Goal: Information Seeking & Learning: Learn about a topic

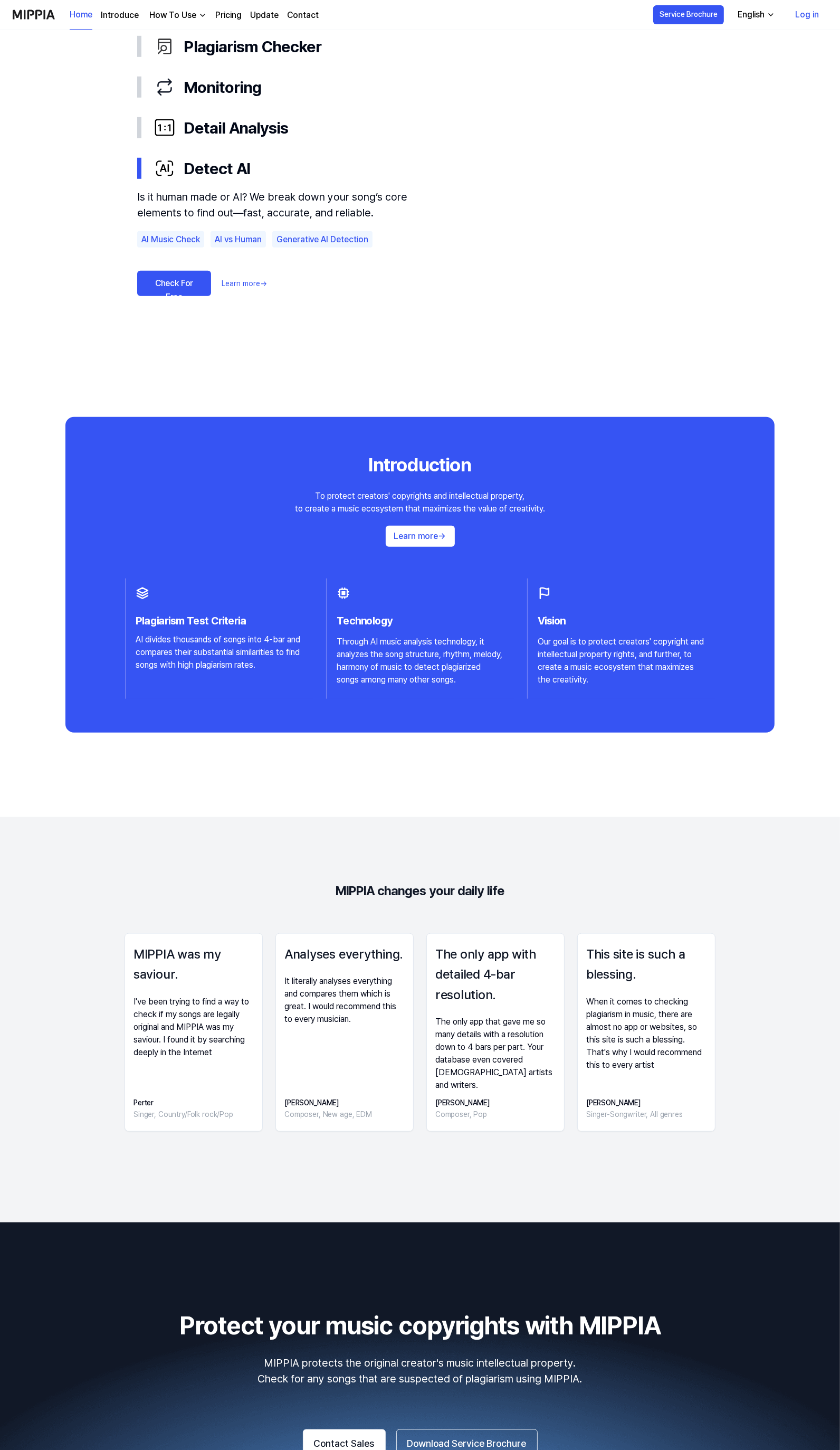
scroll to position [826, 0]
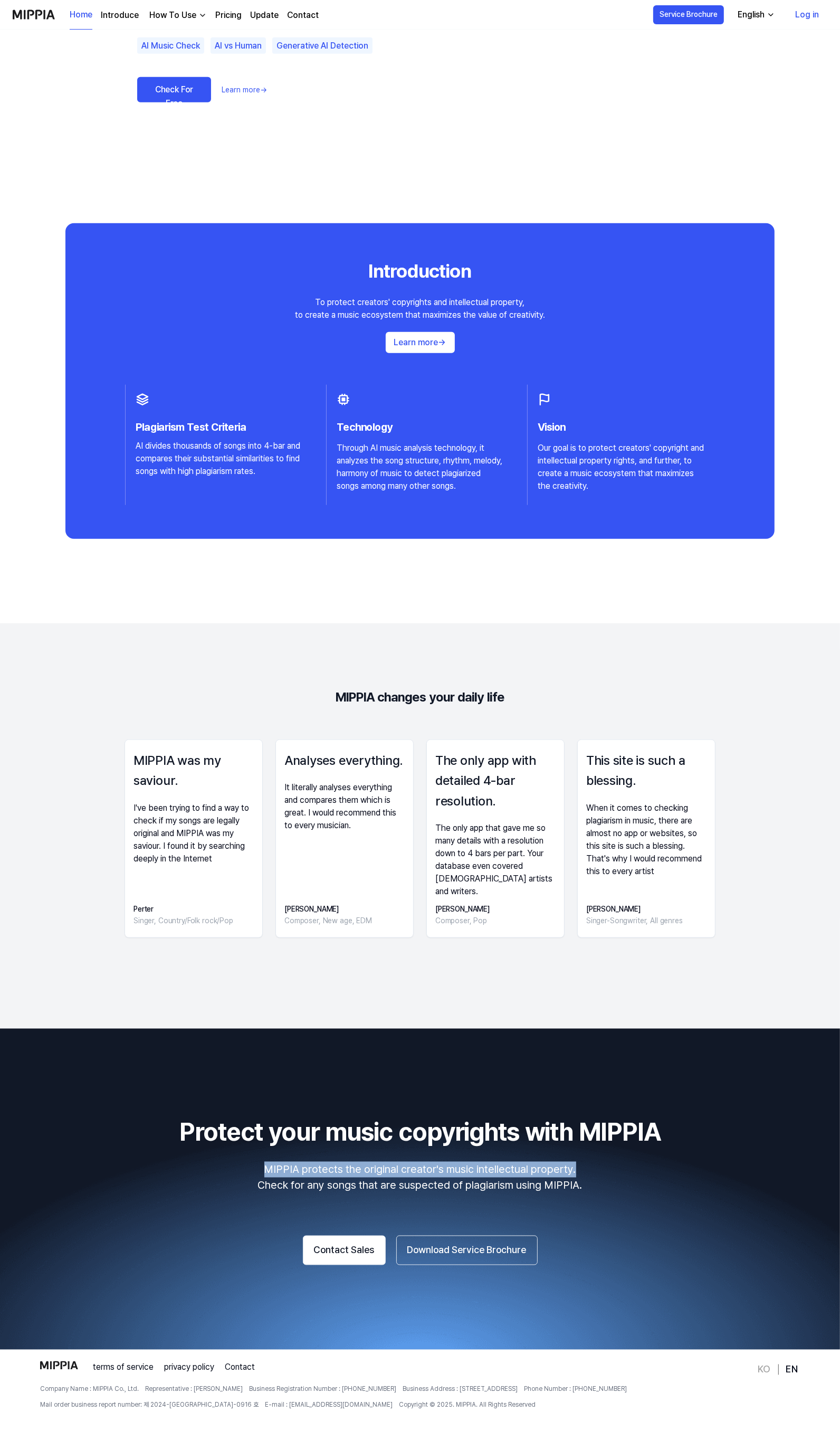
drag, startPoint x: 266, startPoint y: 1171, endPoint x: 588, endPoint y: 1168, distance: 322.0
click at [588, 1168] on p "MIPPIA protects the original creator's music intellectual property. Check for a…" at bounding box center [420, 1177] width 815 height 31
click at [118, 12] on link "Introduce" at bounding box center [119, 15] width 38 height 13
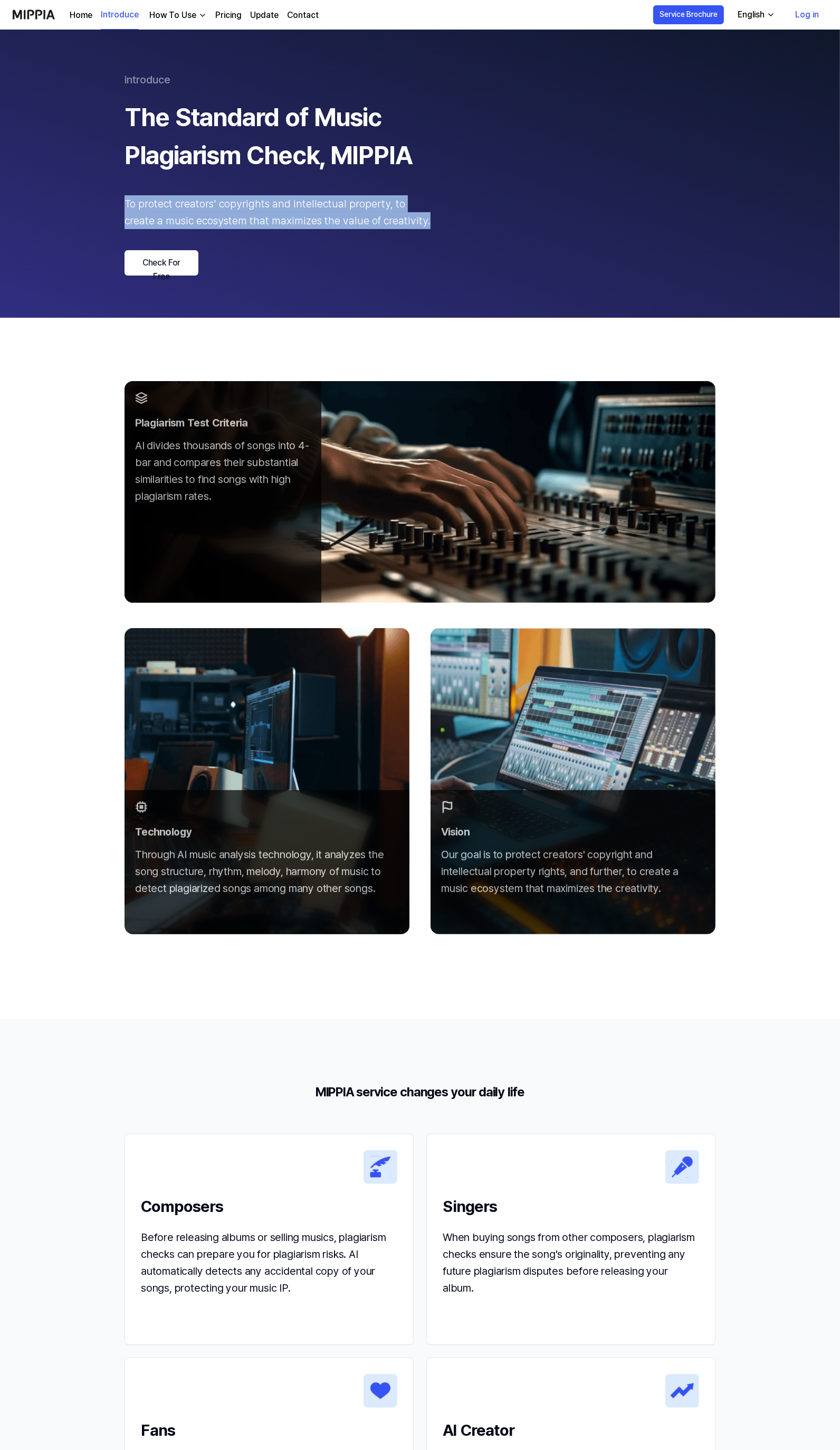
drag, startPoint x: 112, startPoint y: 203, endPoint x: 473, endPoint y: 229, distance: 361.9
click at [473, 229] on 페이지 "introduce The Standard of Music Plagiarism Check, MIPPIA To protect creators' c…" at bounding box center [420, 174] width 840 height 288
copy div "To protect creators' copyrights and intellectual property, to create a music ec…"
click at [473, 229] on div "introduce The Standard of Music Plagiarism Check, MIPPIA To protect creators' c…" at bounding box center [420, 174] width 591 height 204
drag, startPoint x: 431, startPoint y: 225, endPoint x: 57, endPoint y: 200, distance: 374.8
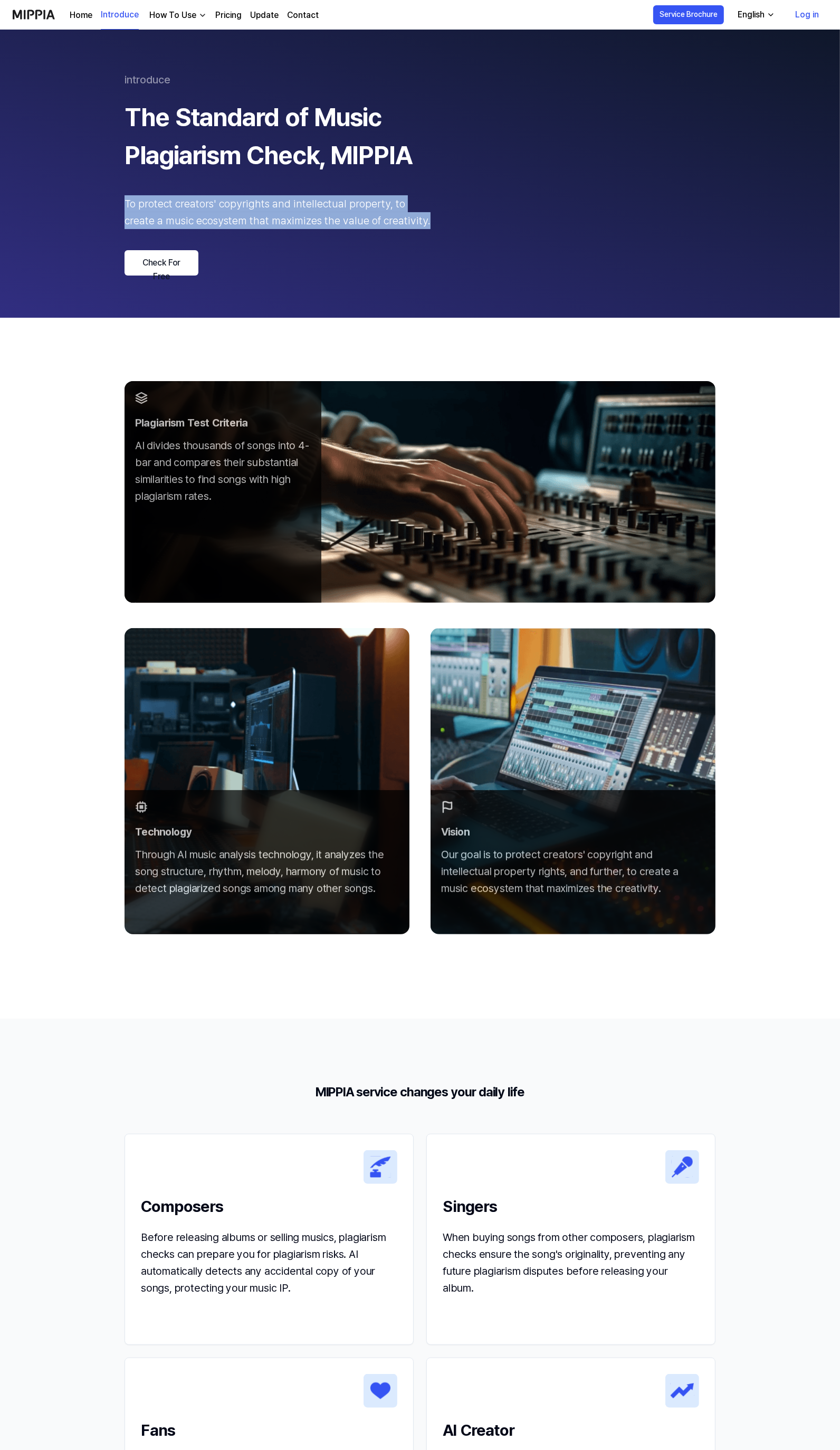
click at [57, 200] on 페이지 "introduce The Standard of Music Plagiarism Check, MIPPIA To protect creators' c…" at bounding box center [420, 174] width 840 height 288
copy div "To protect creators' copyrights and intellectual property, to create a music ec…"
click at [413, 245] on div "introduce The Standard of Music Plagiarism Check, MIPPIA To protect creators' c…" at bounding box center [420, 174] width 591 height 204
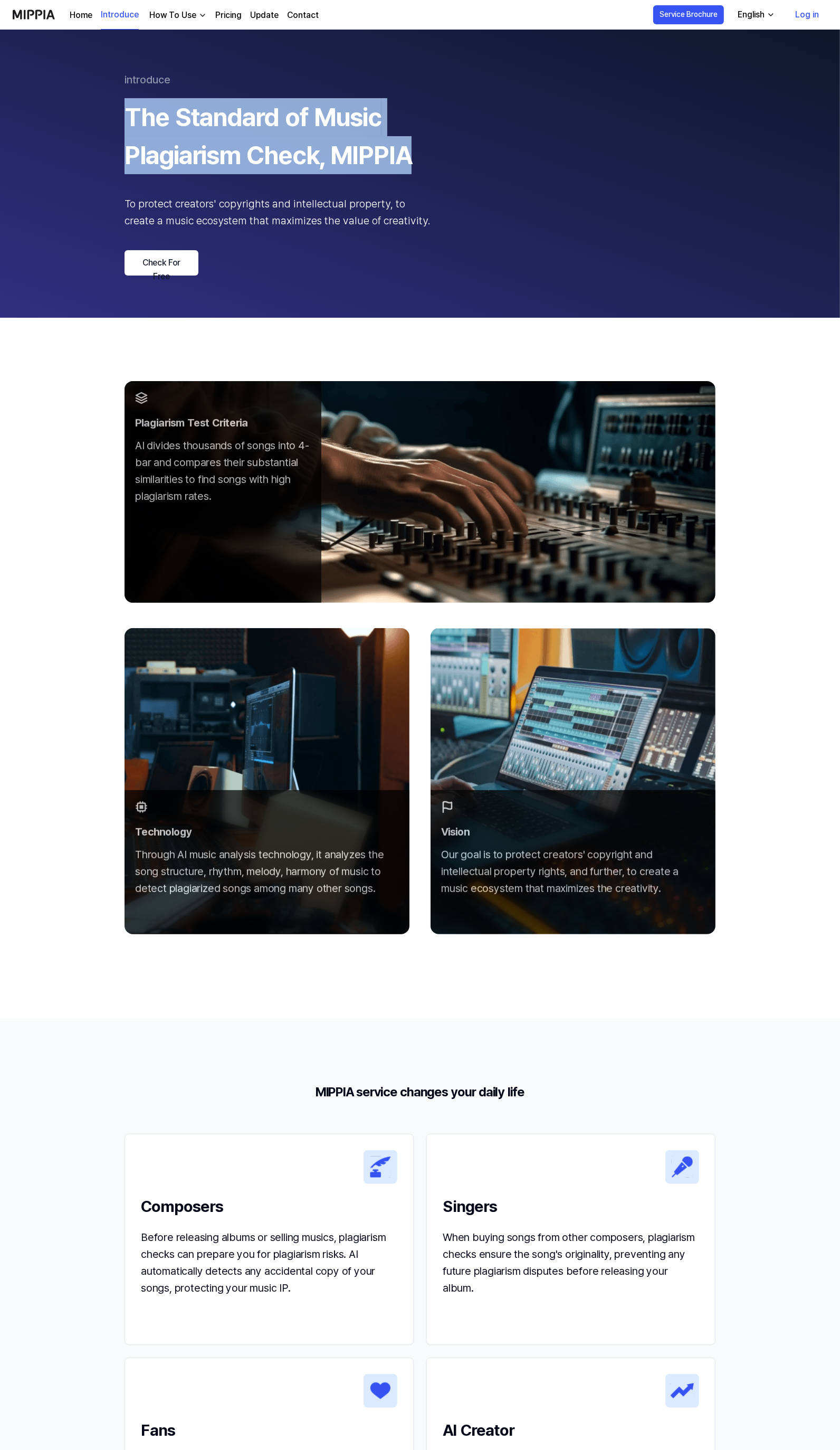
drag, startPoint x: 120, startPoint y: 112, endPoint x: 465, endPoint y: 162, distance: 348.6
click at [465, 162] on 페이지 "introduce The Standard of Music Plagiarism Check, MIPPIA To protect creators' c…" at bounding box center [420, 174] width 840 height 288
copy div "The Standard of Music Plagiarism Check, MIPPIA"
click at [264, 112] on div "The Standard of Music Plagiarism Check, MIPPIA" at bounding box center [278, 136] width 306 height 76
drag, startPoint x: 127, startPoint y: 119, endPoint x: 329, endPoint y: 148, distance: 204.1
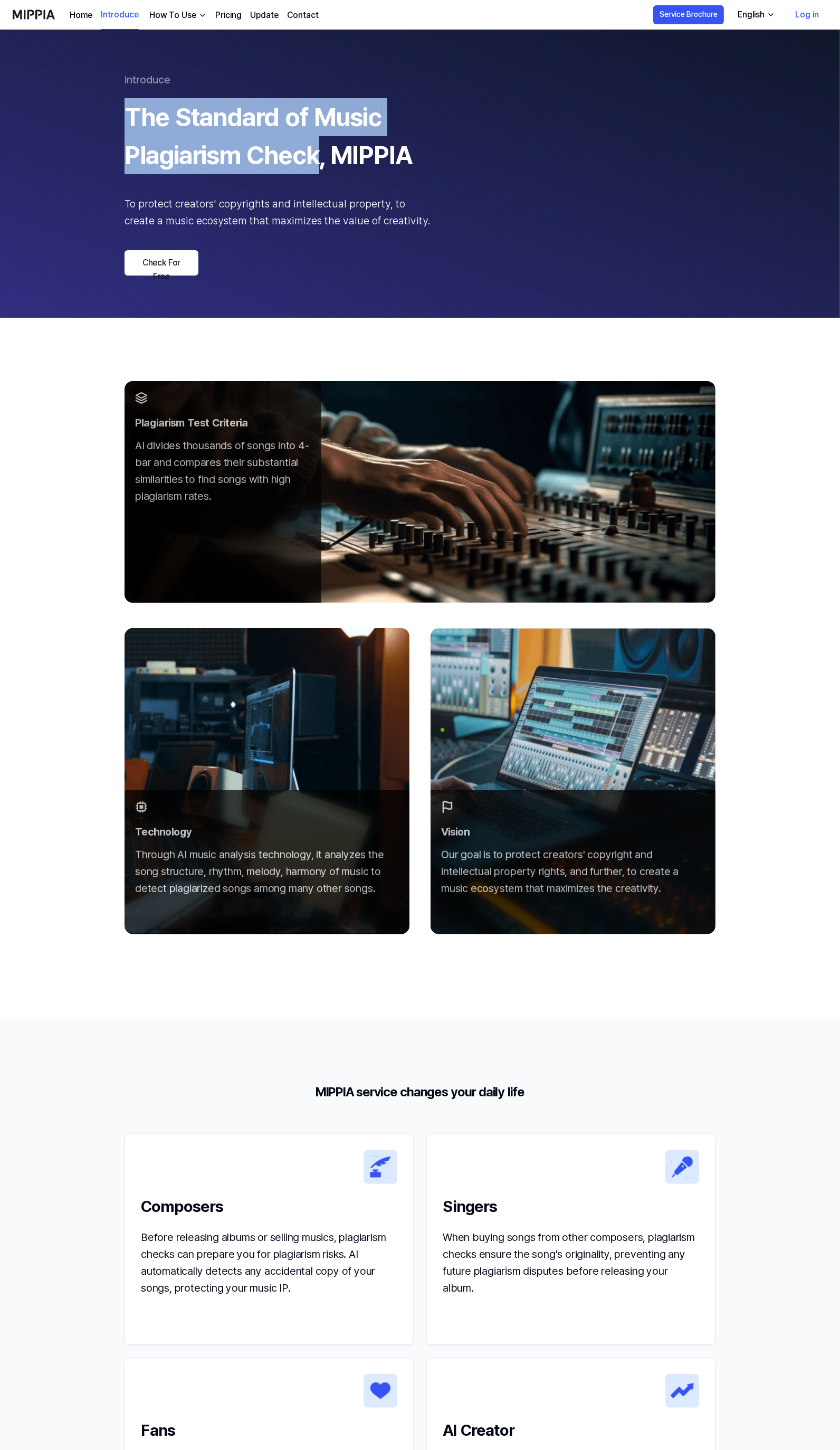
click at [329, 148] on div "The Standard of Music Plagiarism Check, MIPPIA" at bounding box center [278, 136] width 306 height 76
copy div "The Standard of Music Plagiarism Check"
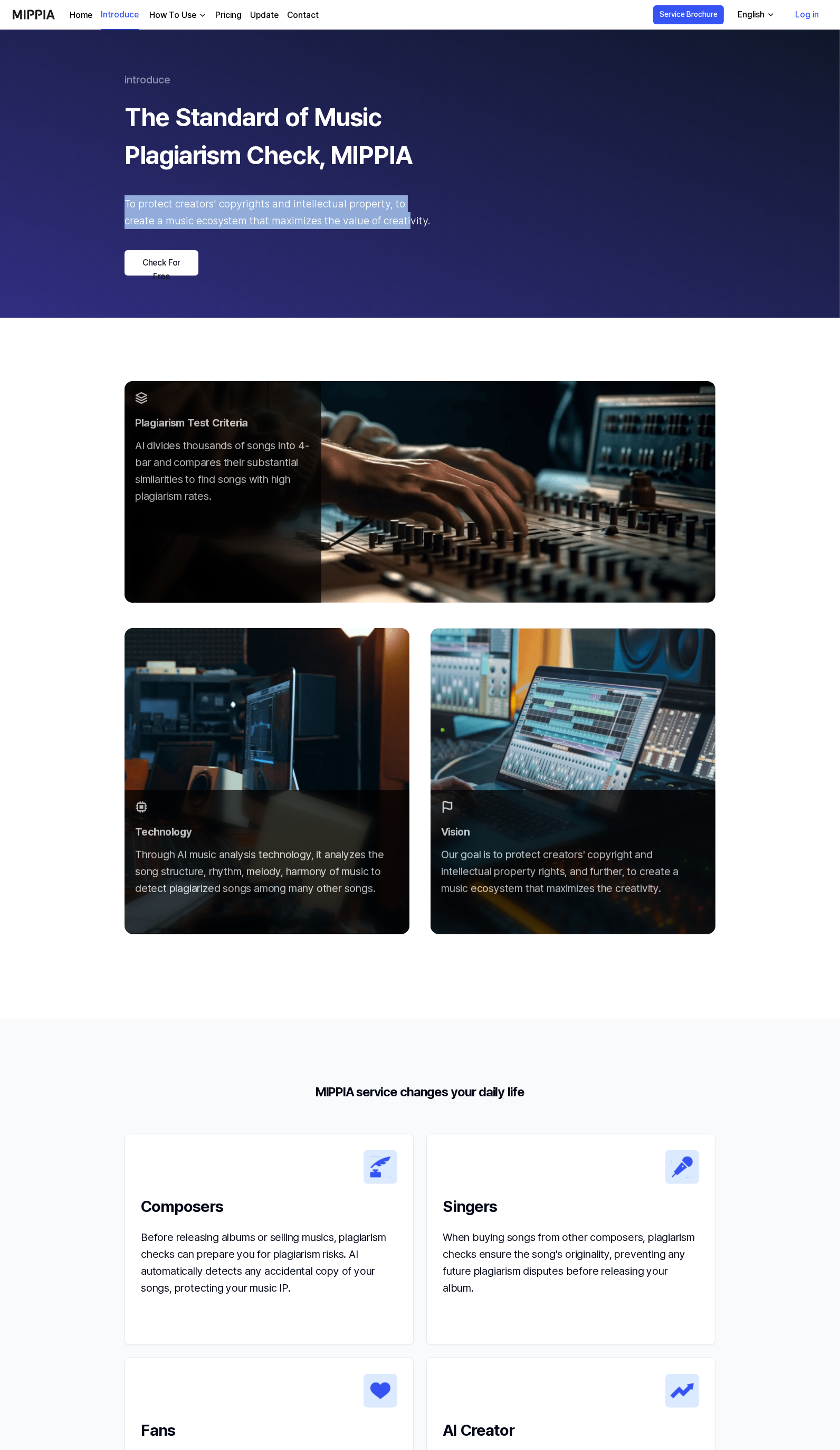
drag, startPoint x: 119, startPoint y: 202, endPoint x: 372, endPoint y: 225, distance: 254.0
click at [372, 225] on 페이지 "introduce The Standard of Music Plagiarism Check, MIPPIA To protect creators' c…" at bounding box center [420, 174] width 840 height 288
click at [372, 225] on div "To protect creators' copyrights and intellectual property, to create a music ec…" at bounding box center [278, 212] width 306 height 34
drag, startPoint x: 386, startPoint y: 224, endPoint x: 118, endPoint y: 201, distance: 269.0
click at [118, 201] on 페이지 "introduce The Standard of Music Plagiarism Check, MIPPIA To protect creators' c…" at bounding box center [420, 174] width 840 height 288
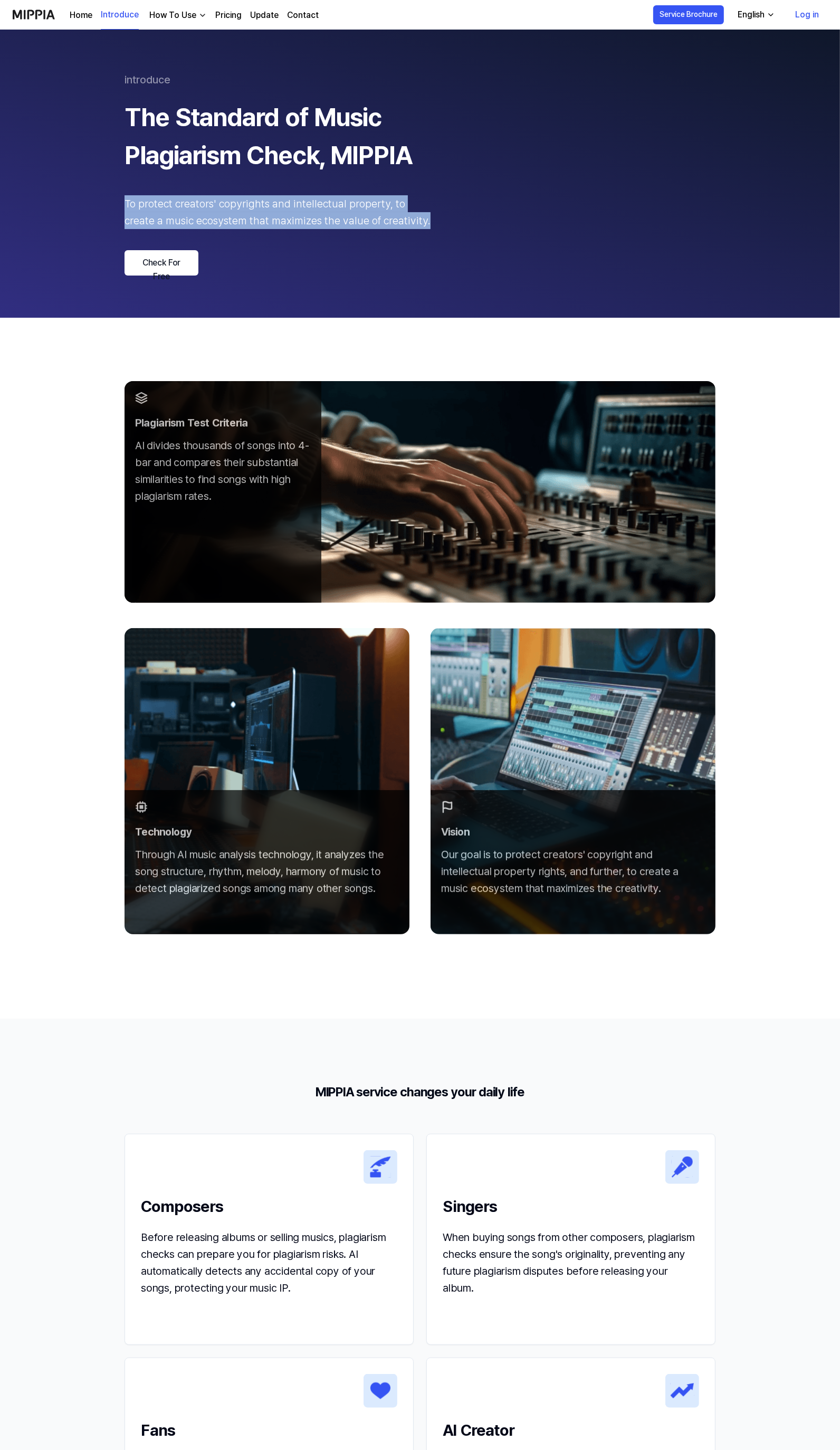
copy div "To protect creators' copyrights and intellectual property, to create a music ec…"
